Goal: Use online tool/utility: Utilize a website feature to perform a specific function

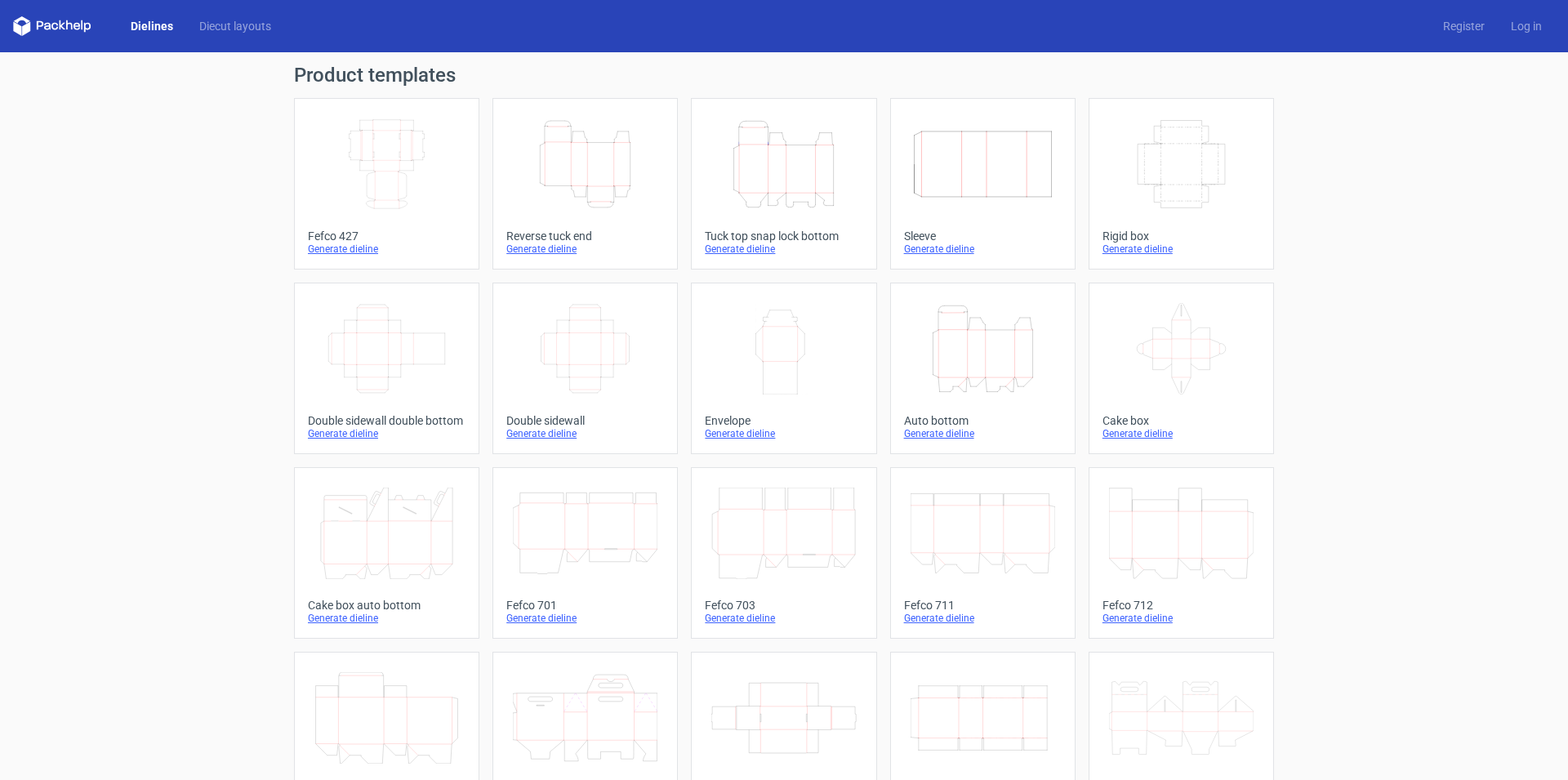
click at [785, 184] on icon "Height Depth Width" at bounding box center [783, 164] width 145 height 92
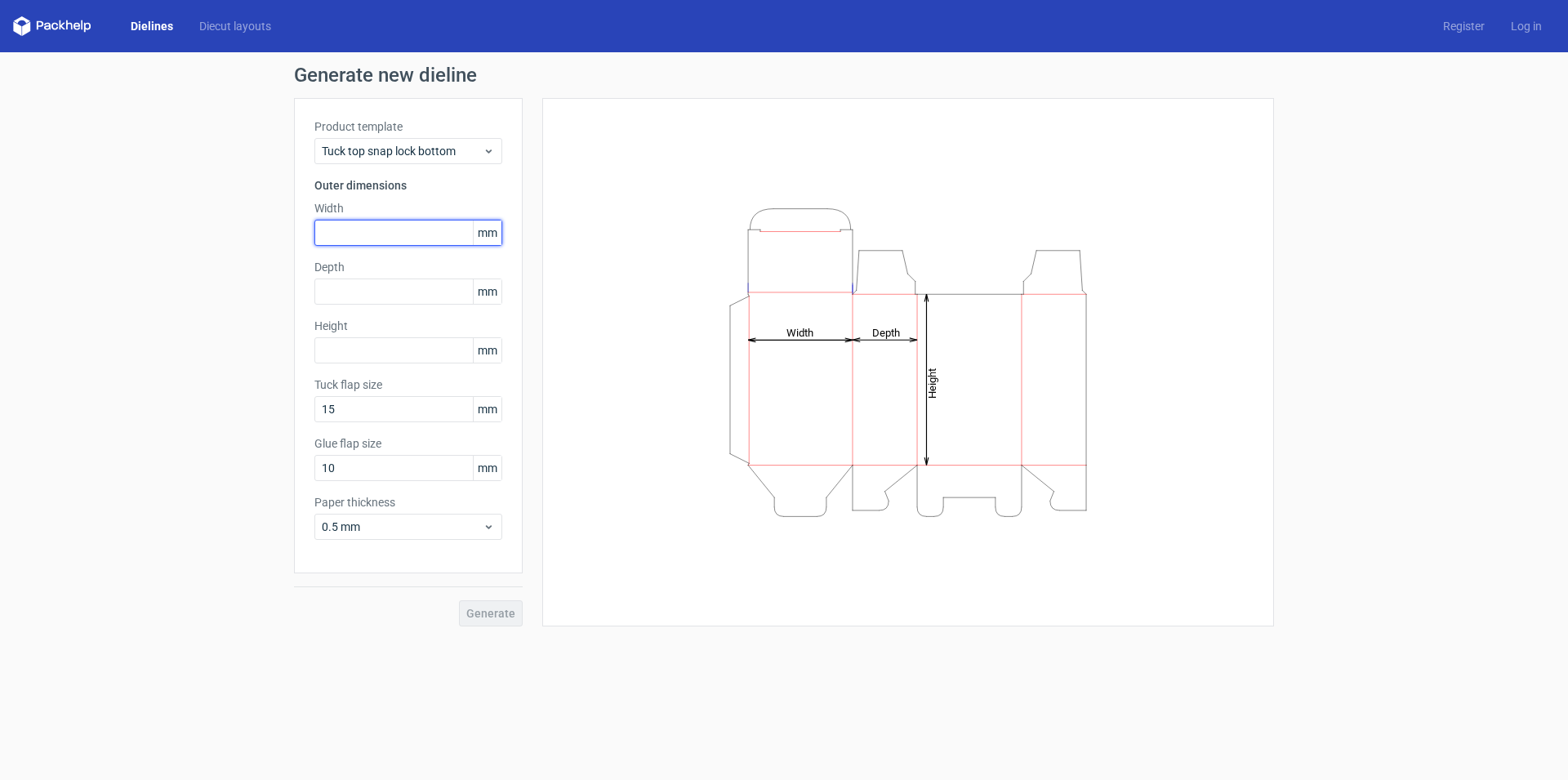
click at [403, 226] on input "text" at bounding box center [408, 232] width 188 height 26
type input "140"
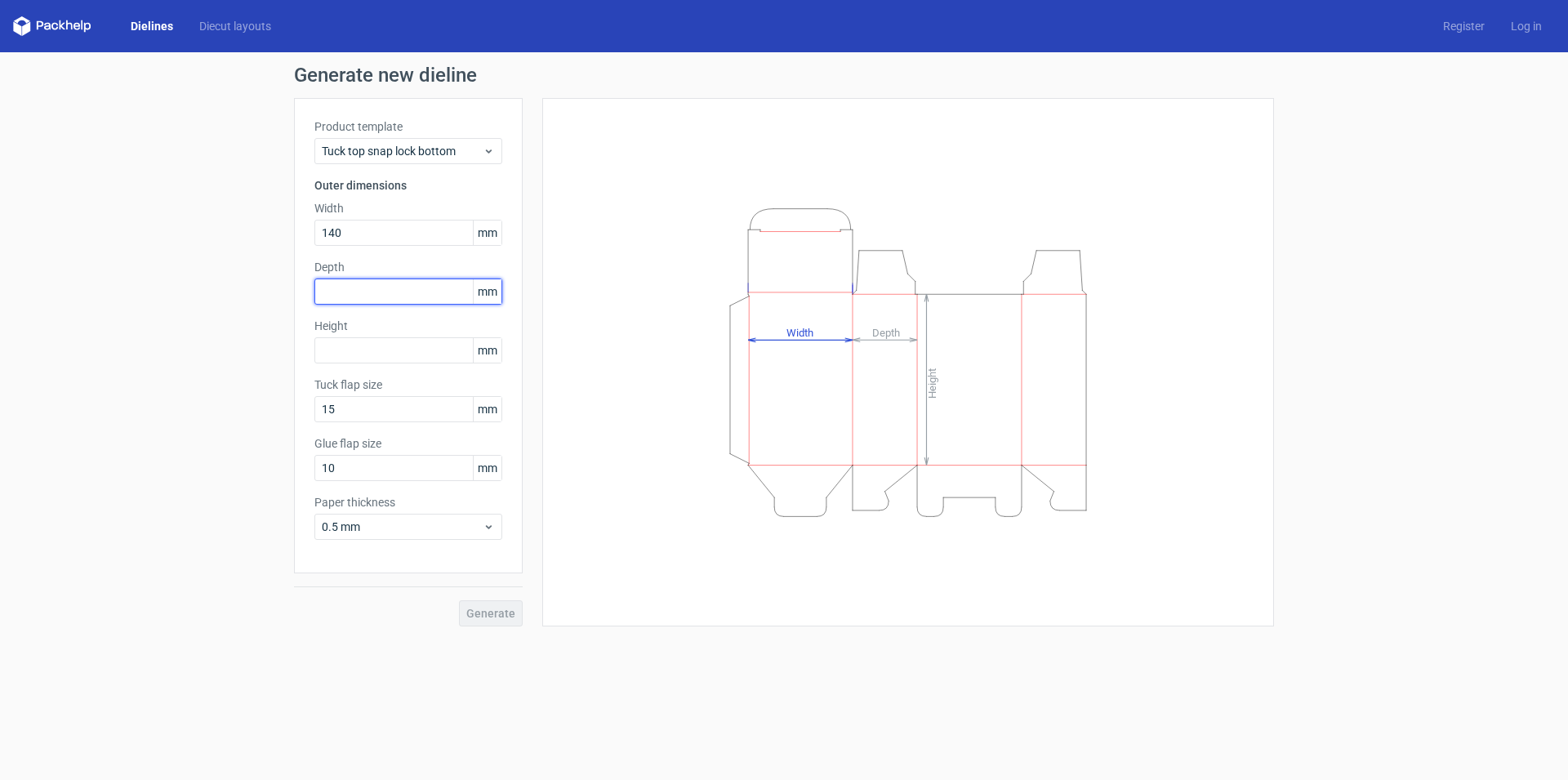
click at [392, 280] on input "text" at bounding box center [408, 291] width 188 height 26
type input "185"
click at [393, 347] on input "text" at bounding box center [408, 351] width 188 height 26
type input "220"
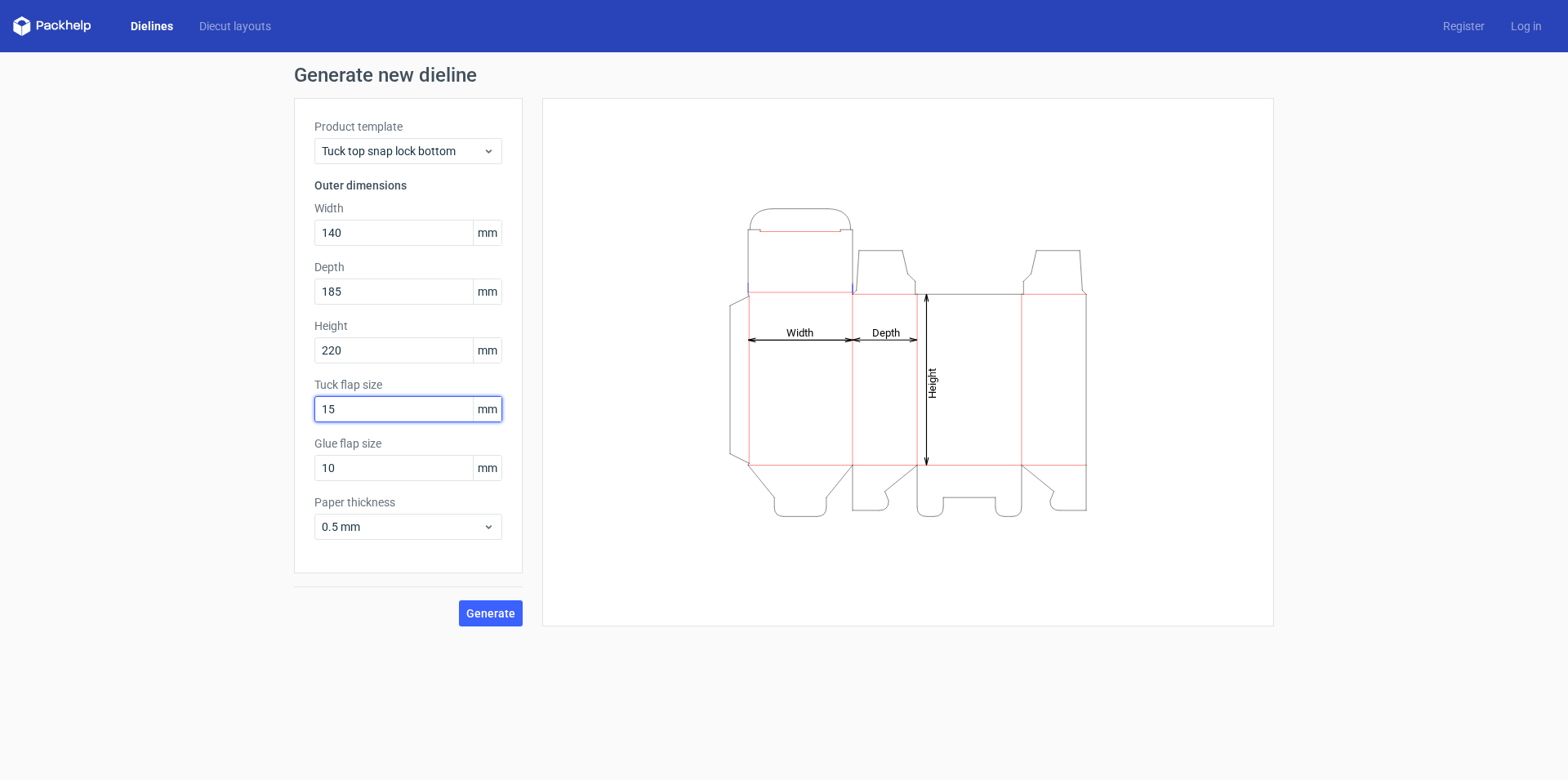
click at [362, 409] on input "15" at bounding box center [408, 409] width 188 height 26
type input "1"
type input "3"
type input "15"
click at [355, 461] on input "10" at bounding box center [408, 468] width 188 height 26
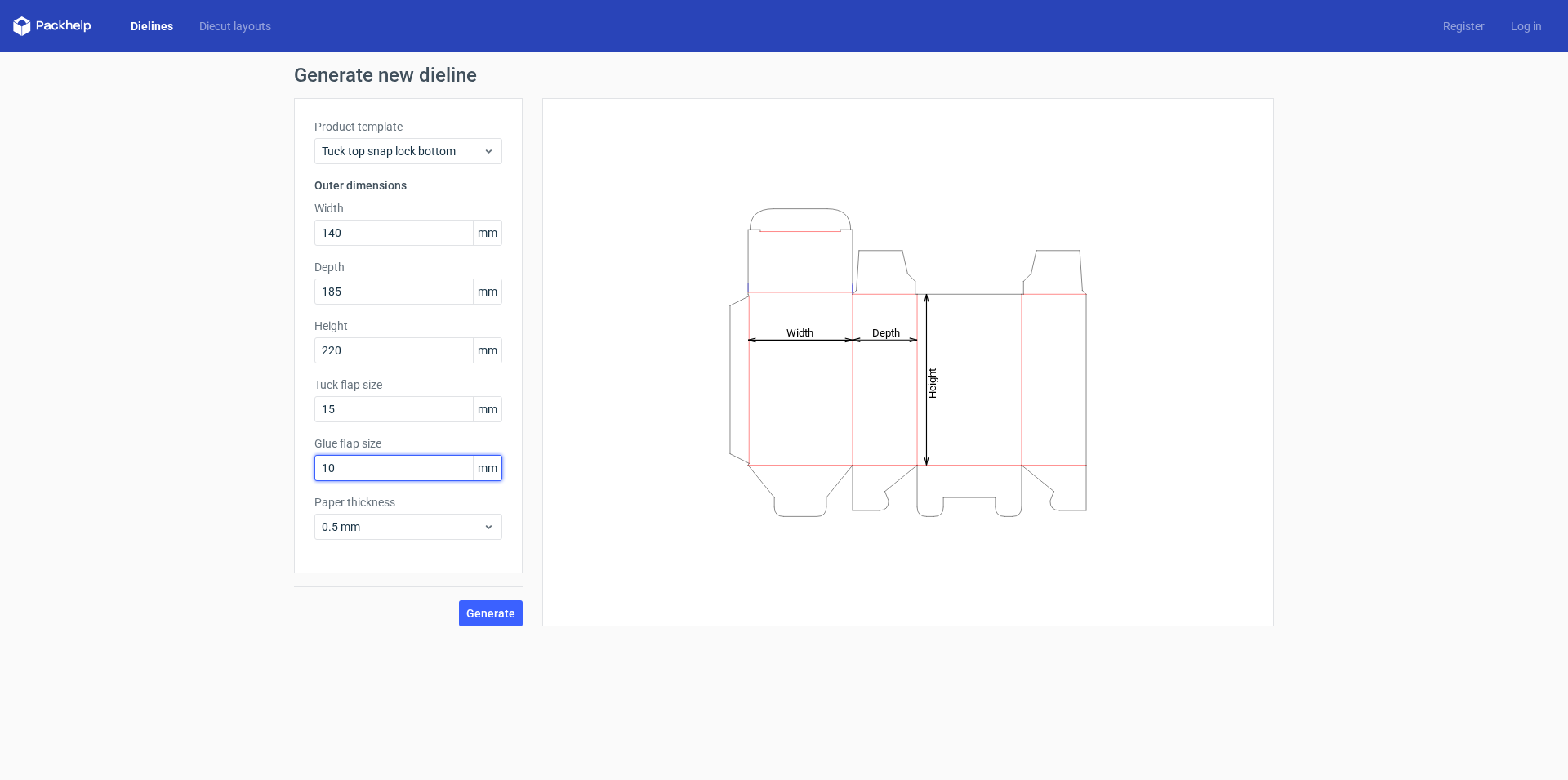
type input "1"
type input "30"
click at [489, 527] on use at bounding box center [488, 527] width 6 height 4
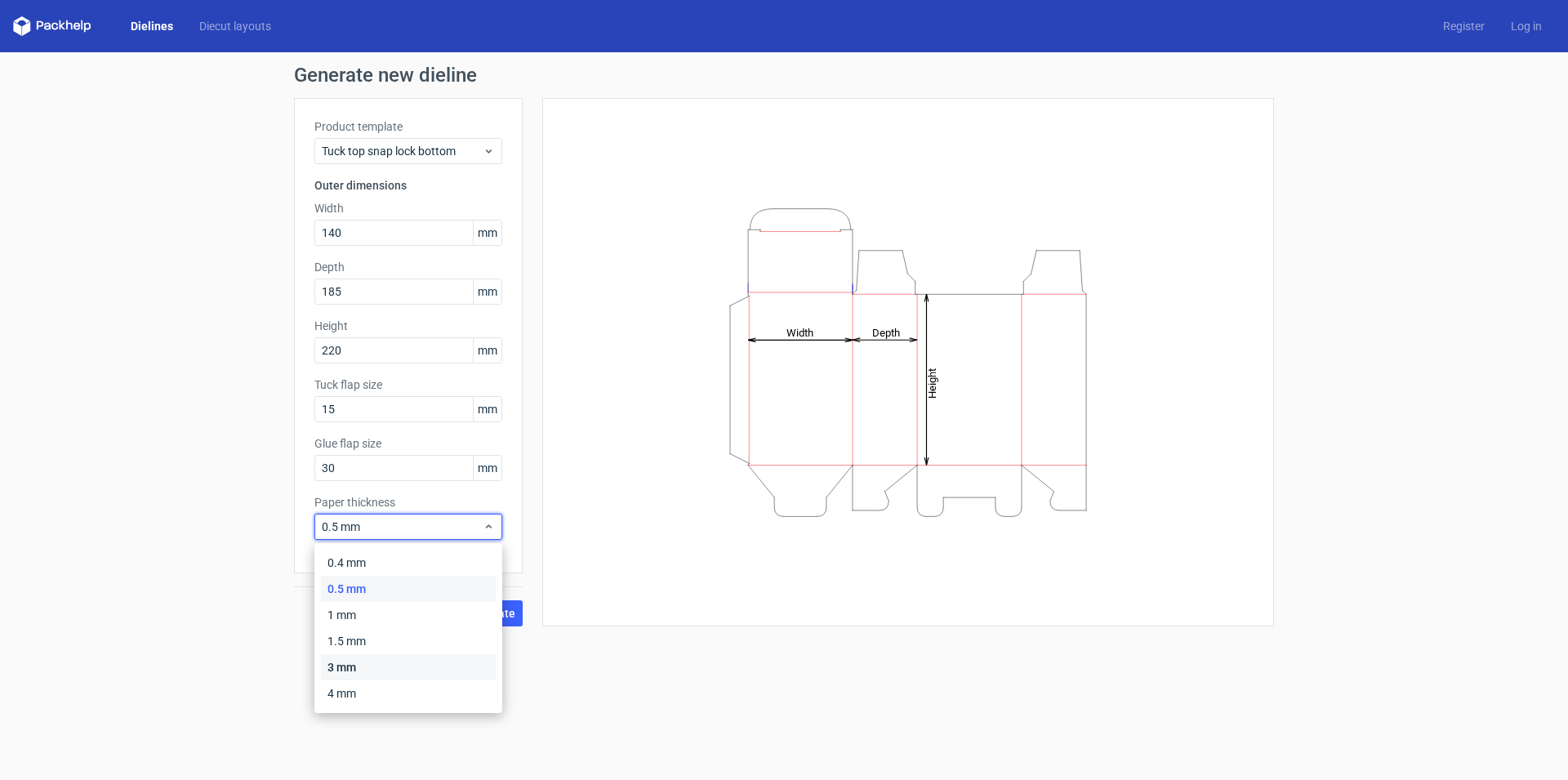
click at [358, 670] on div "3 mm" at bounding box center [409, 667] width 175 height 26
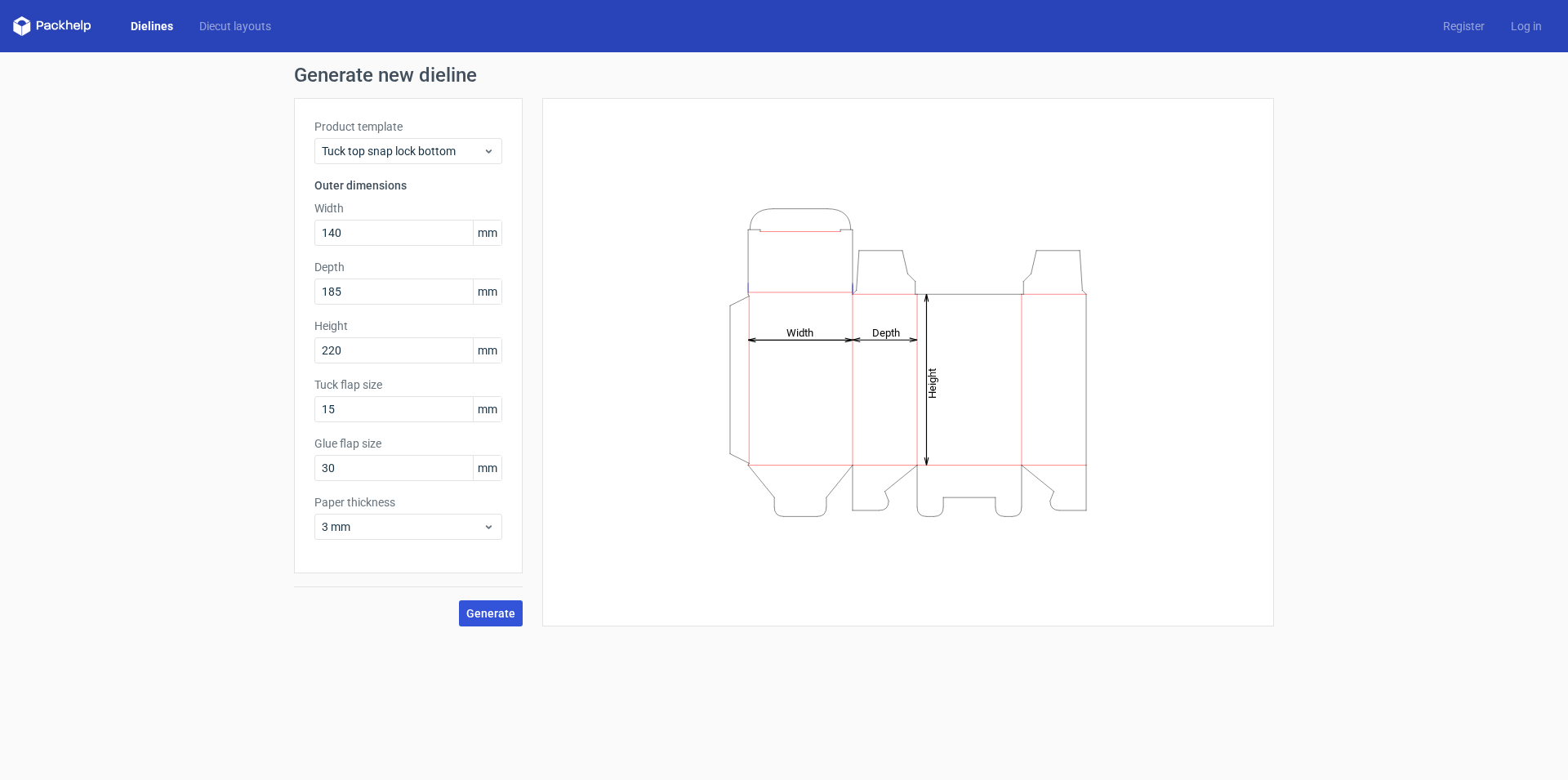
click at [499, 615] on span "Generate" at bounding box center [490, 613] width 49 height 11
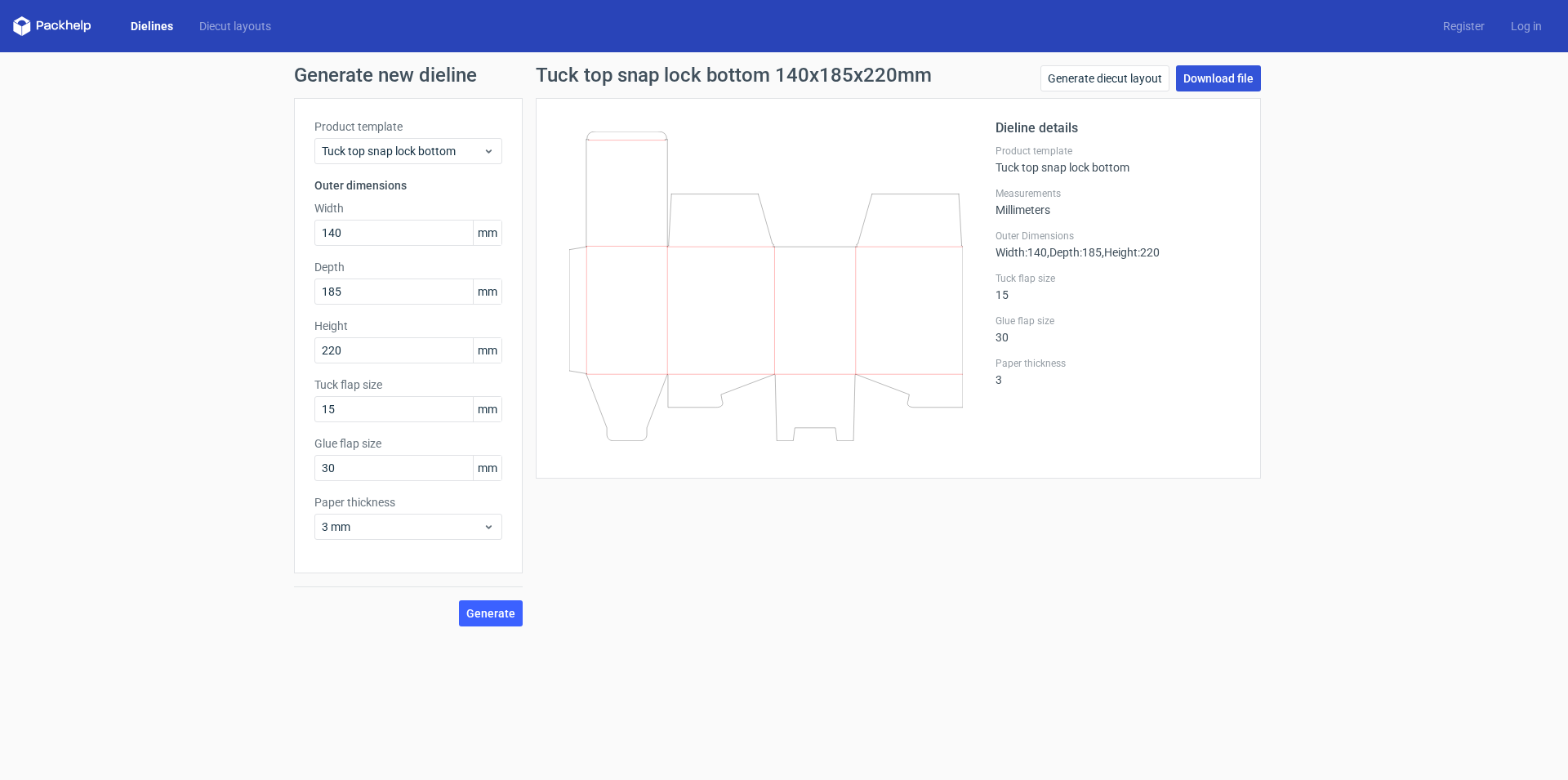
click at [1243, 79] on link "Download file" at bounding box center [1218, 78] width 85 height 26
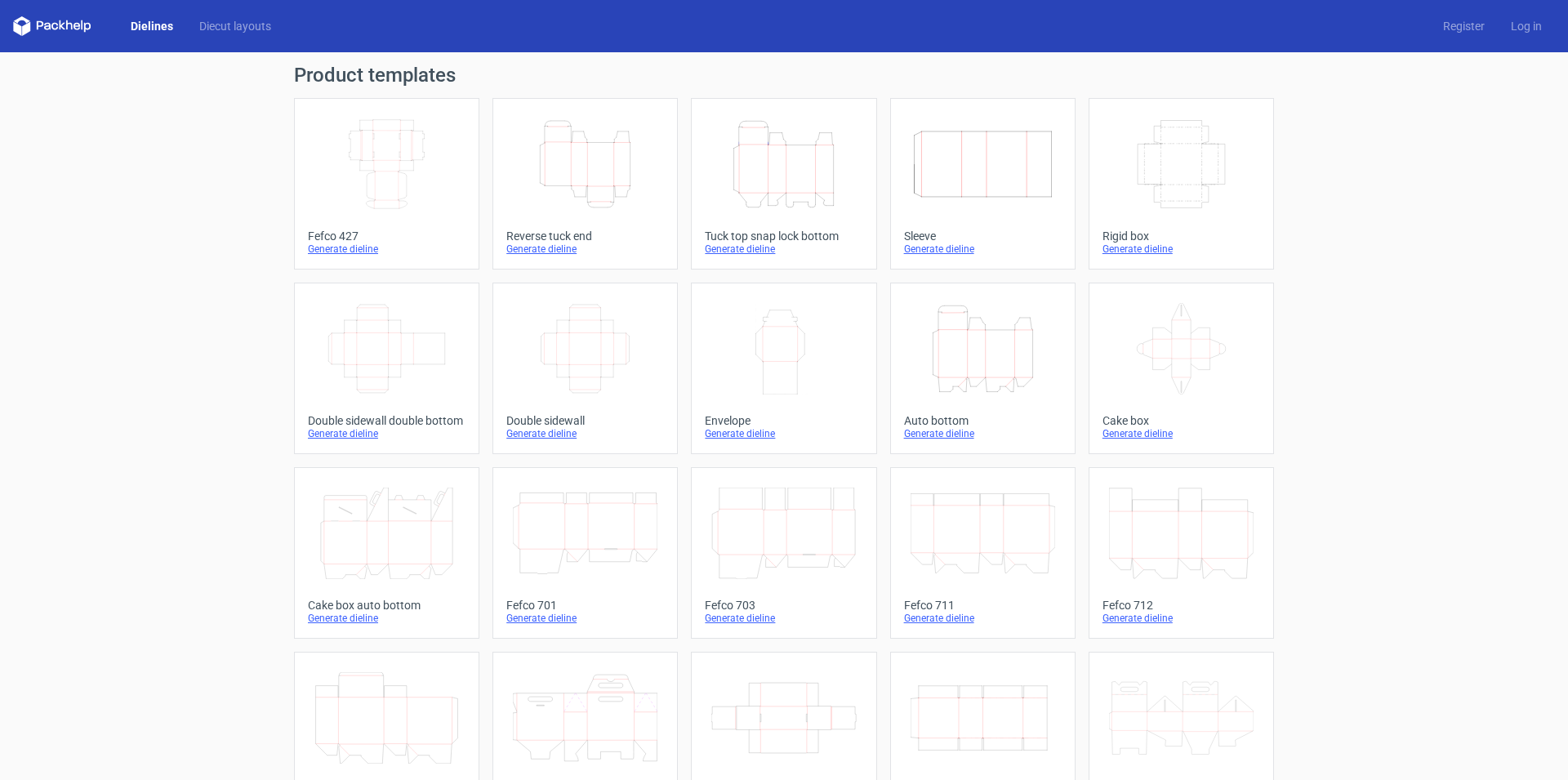
click at [978, 354] on icon "Height Depth Width" at bounding box center [983, 349] width 145 height 92
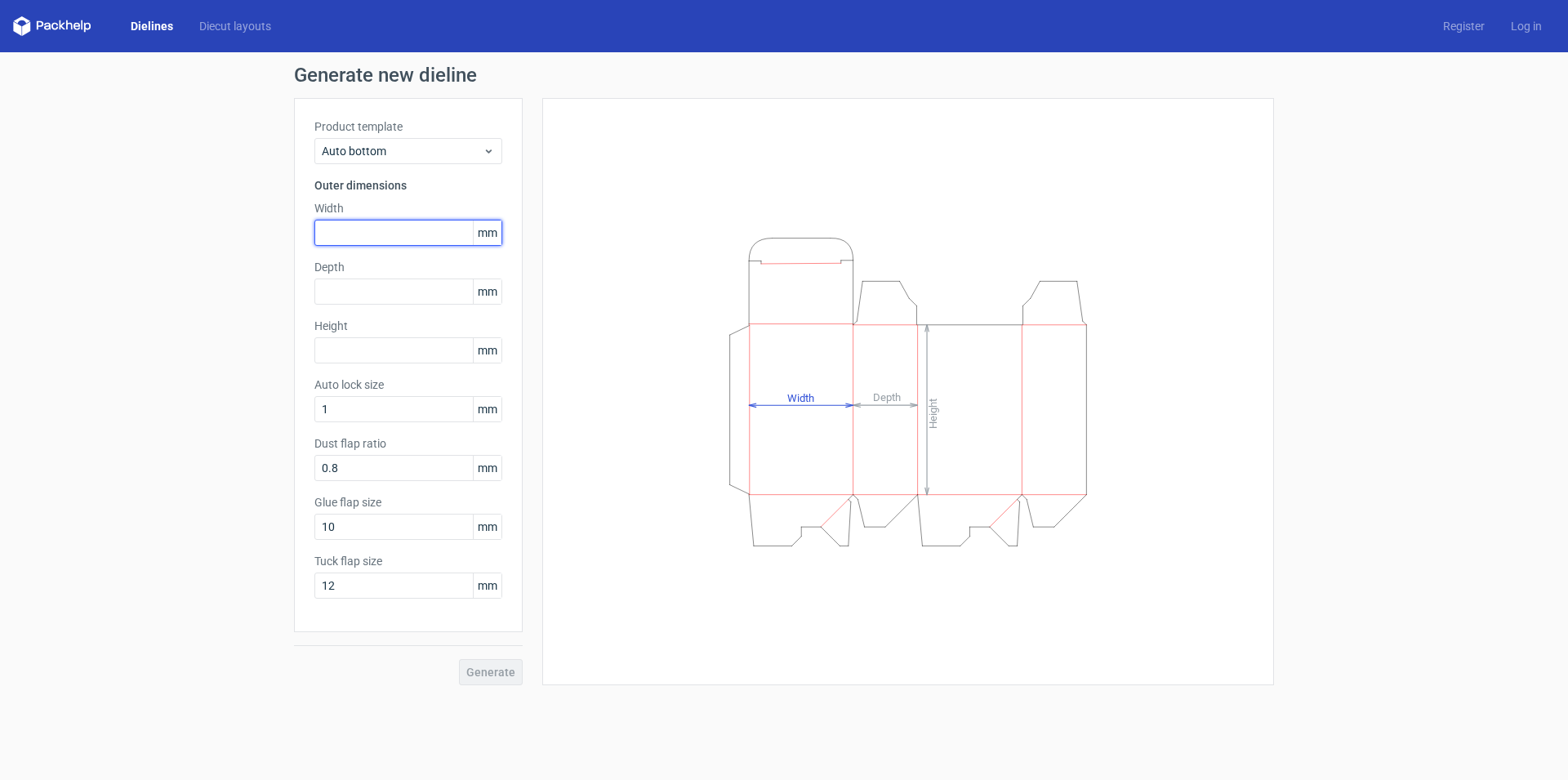
click at [379, 232] on input "text" at bounding box center [408, 232] width 188 height 26
type input "140"
click at [358, 289] on input "text" at bounding box center [408, 291] width 188 height 26
type input "185"
click at [359, 351] on input "text" at bounding box center [408, 351] width 188 height 26
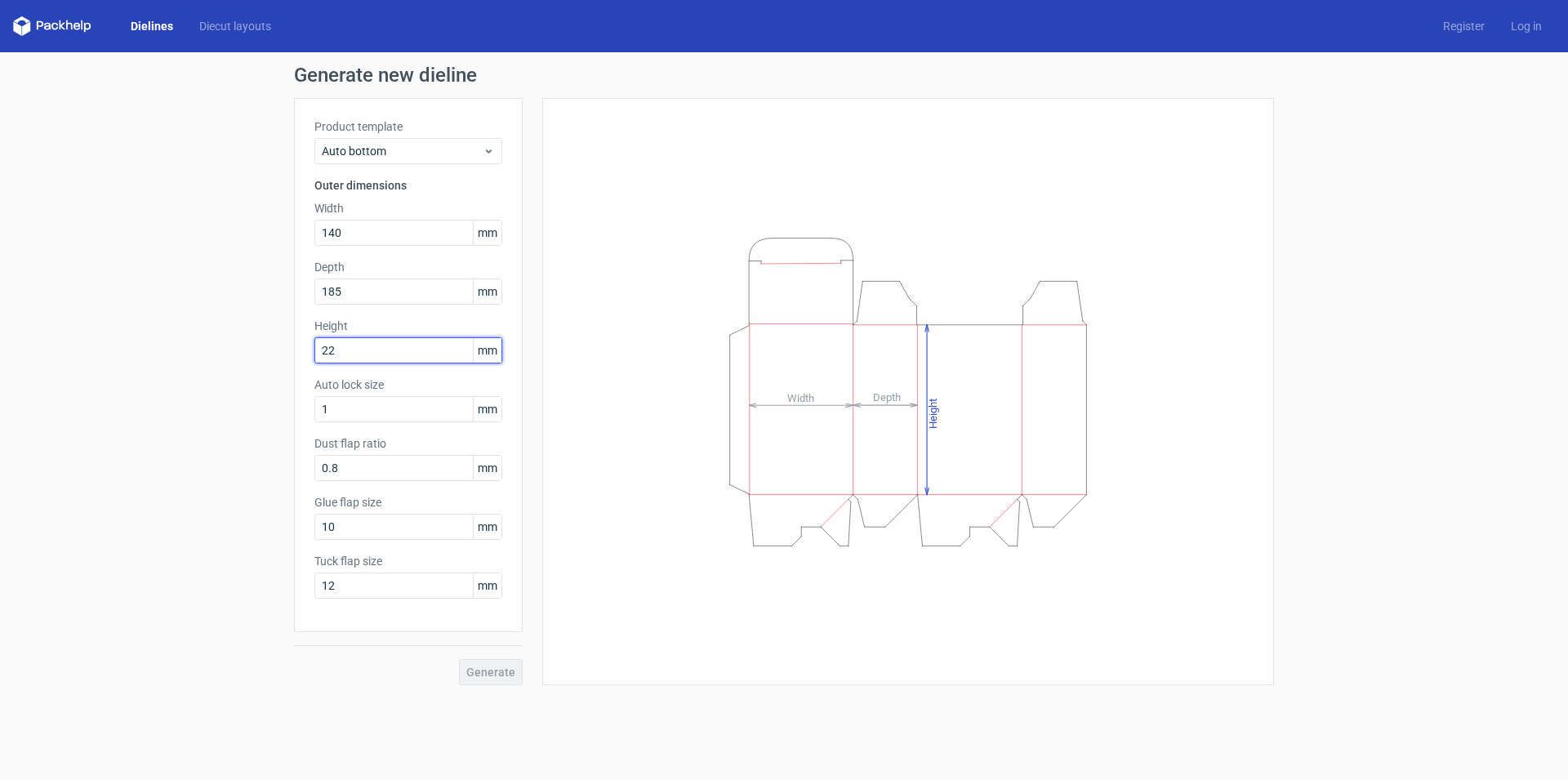
type input "220"
click at [364, 414] on input "1" at bounding box center [408, 409] width 188 height 26
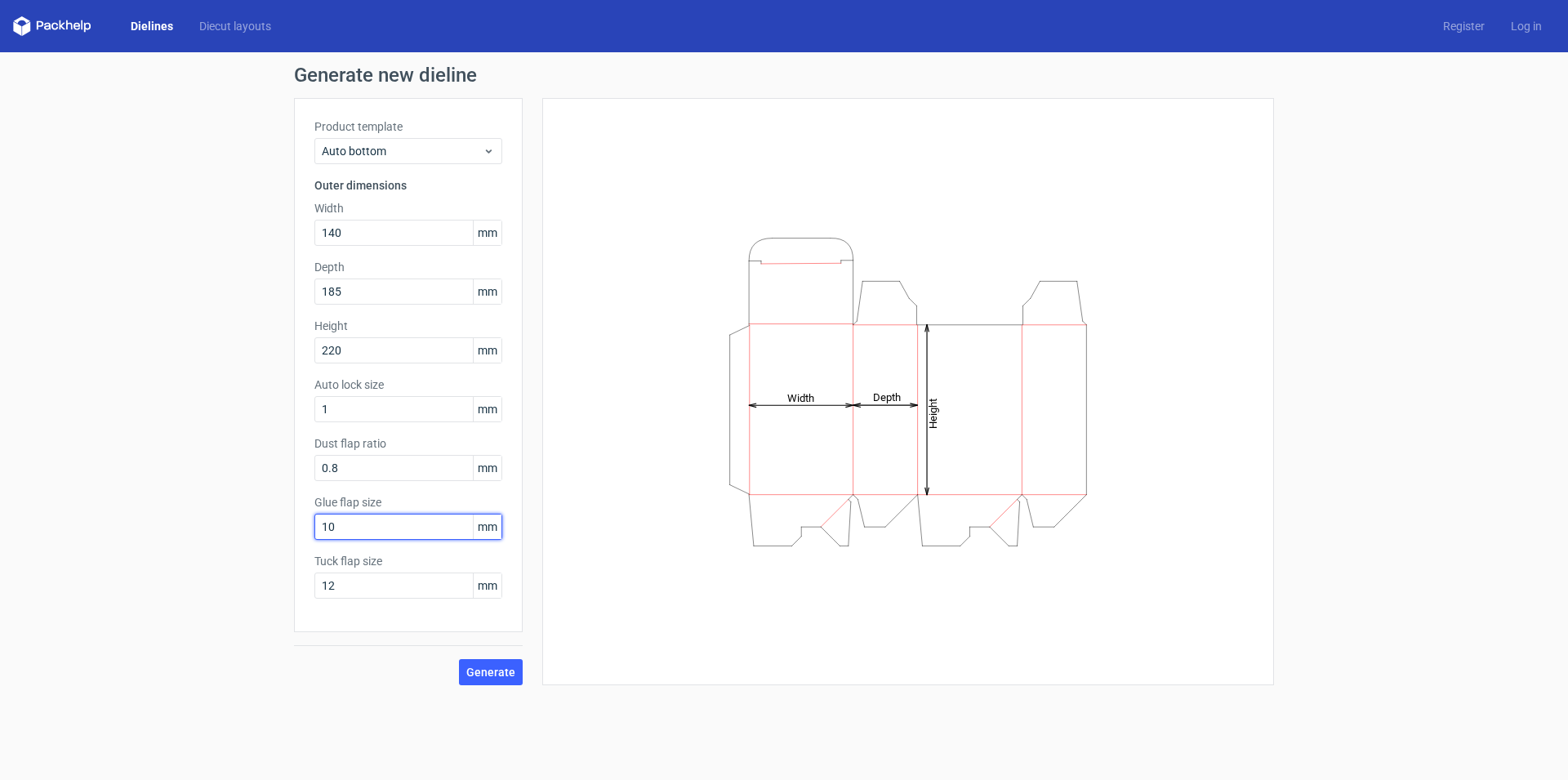
click at [350, 526] on input "10" at bounding box center [408, 526] width 188 height 26
type input "1"
type input "30"
click at [361, 585] on input "12" at bounding box center [408, 585] width 188 height 26
click at [506, 671] on span "Generate" at bounding box center [490, 672] width 49 height 11
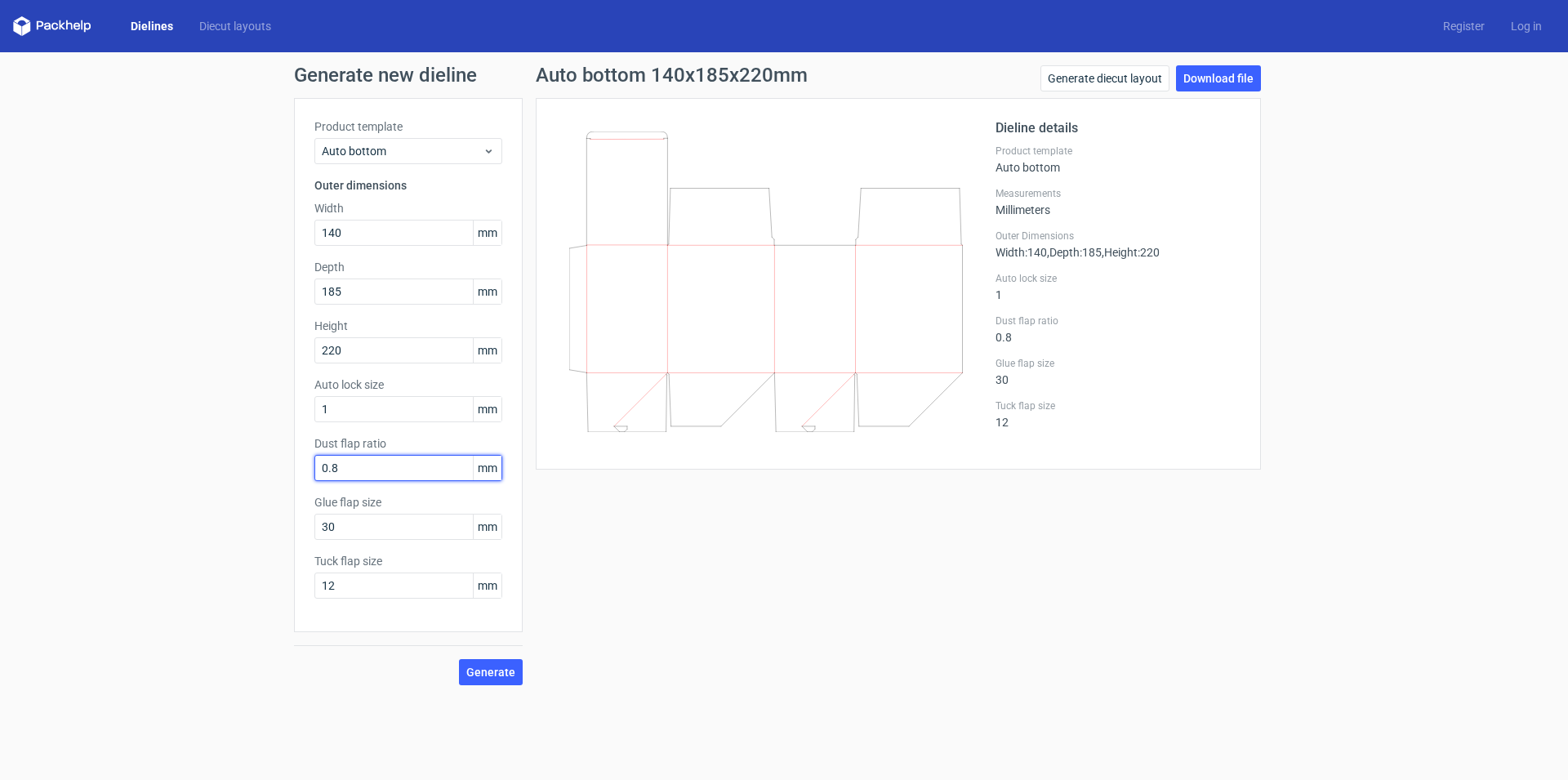
drag, startPoint x: 365, startPoint y: 467, endPoint x: 314, endPoint y: 465, distance: 51.0
click at [314, 465] on input "0.8" at bounding box center [408, 468] width 188 height 26
type input "3"
click at [491, 670] on span "Generate" at bounding box center [490, 672] width 49 height 11
drag, startPoint x: 355, startPoint y: 585, endPoint x: 314, endPoint y: 585, distance: 41.0
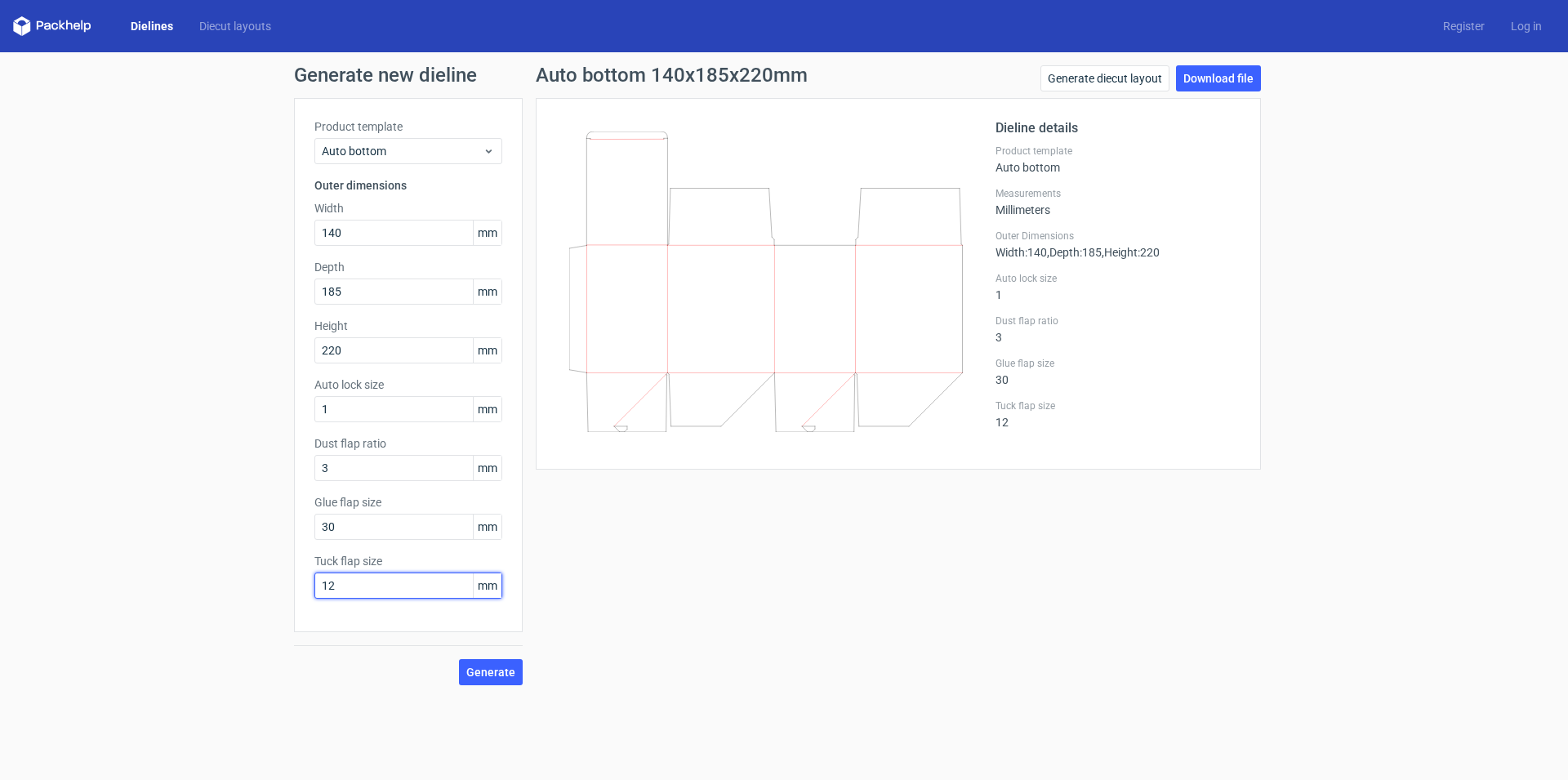
click at [314, 585] on input "12" at bounding box center [408, 585] width 188 height 26
type input "30"
click at [357, 467] on input "3" at bounding box center [408, 468] width 188 height 26
type input "30"
click at [507, 671] on span "Generate" at bounding box center [490, 672] width 49 height 11
